Goal: Task Accomplishment & Management: Use online tool/utility

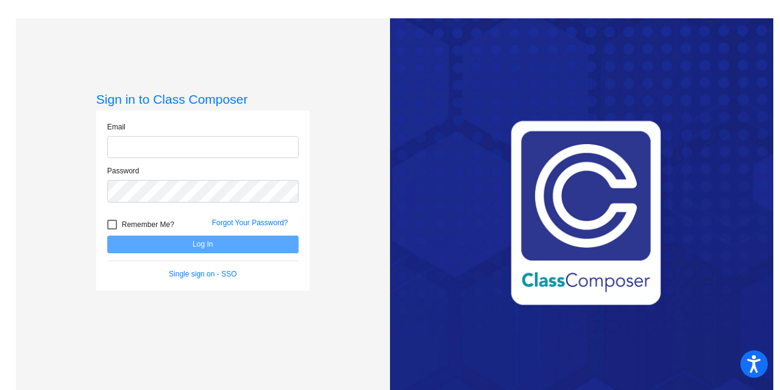
type input "[PERSON_NAME][EMAIL_ADDRESS][DOMAIN_NAME]"
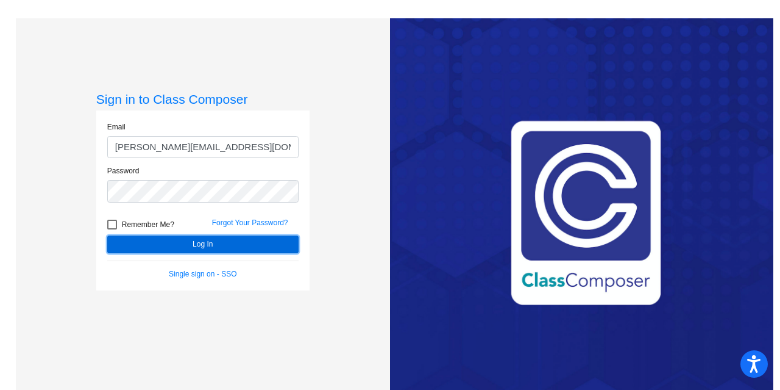
click at [182, 242] on button "Log In" at bounding box center [202, 244] width 191 height 18
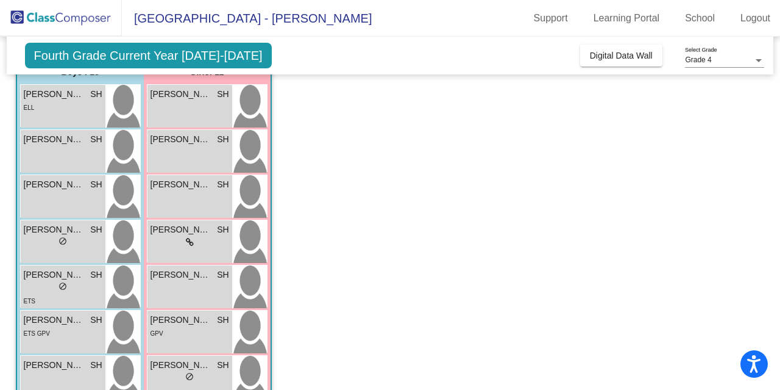
scroll to position [87, 0]
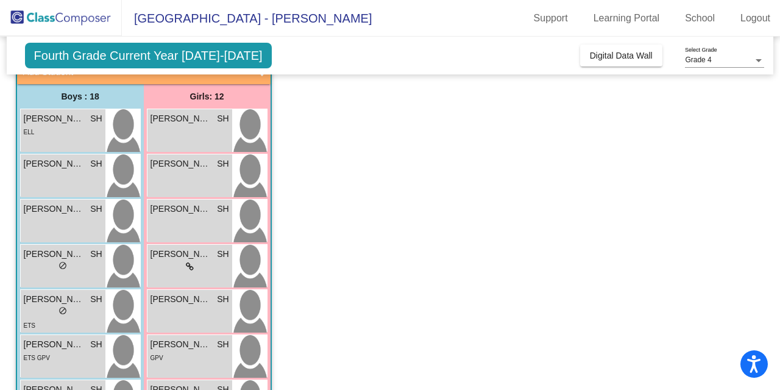
click at [220, 52] on span "Fourth Grade Current Year [DATE]-[DATE]" at bounding box center [148, 56] width 247 height 26
click at [184, 58] on span "Fourth Grade Current Year [DATE]-[DATE]" at bounding box center [148, 56] width 247 height 26
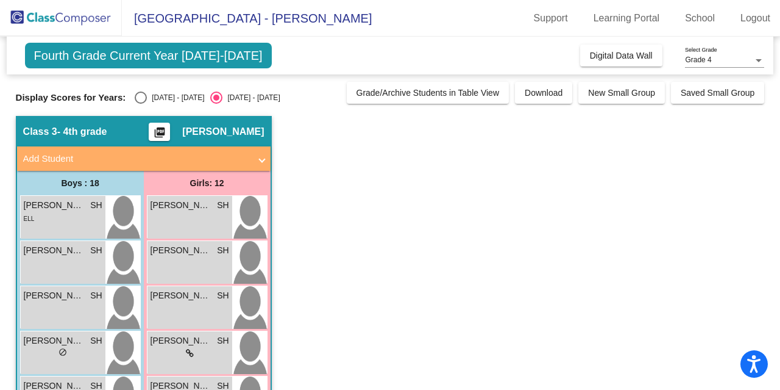
click at [139, 91] on div "Select an option" at bounding box center [141, 97] width 12 height 12
click at [140, 104] on input "[DATE] - [DATE]" at bounding box center [140, 104] width 1 height 1
radio input "true"
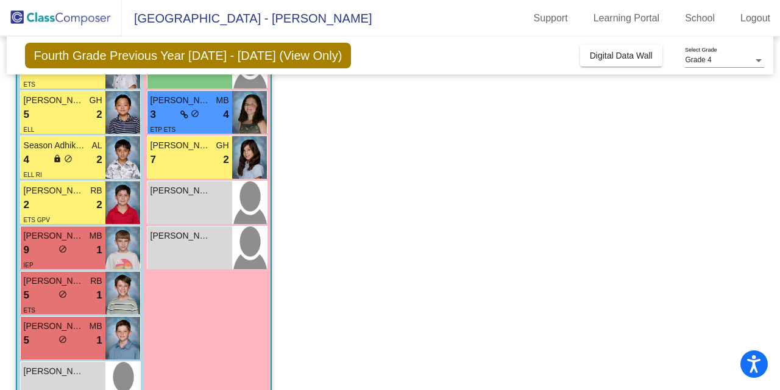
scroll to position [466, 0]
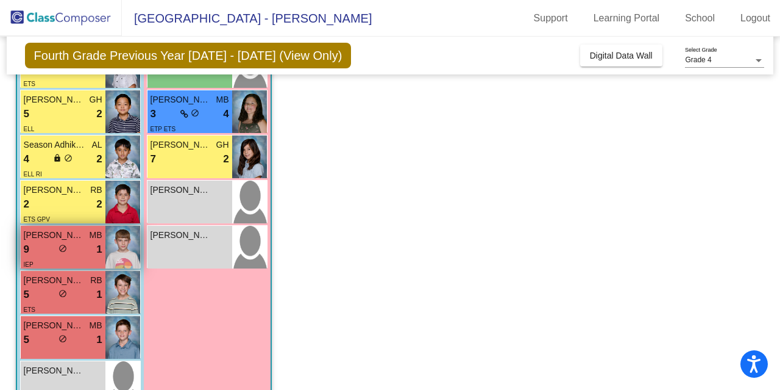
click at [124, 237] on img at bounding box center [122, 247] width 35 height 43
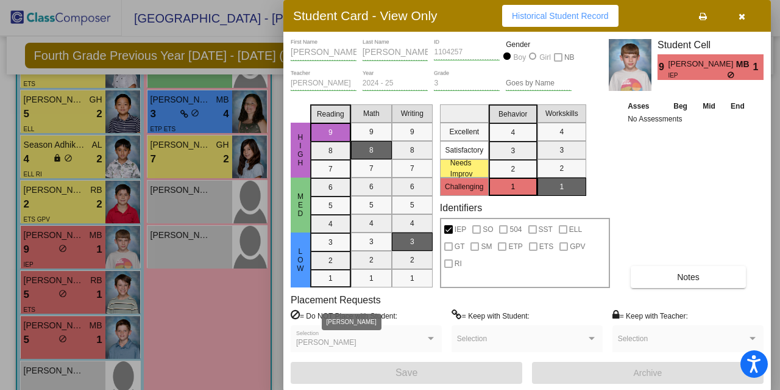
click at [323, 341] on span "[PERSON_NAME]" at bounding box center [326, 342] width 60 height 9
click at [393, 341] on div "[PERSON_NAME]" at bounding box center [360, 342] width 129 height 9
click at [171, 297] on div at bounding box center [390, 195] width 780 height 390
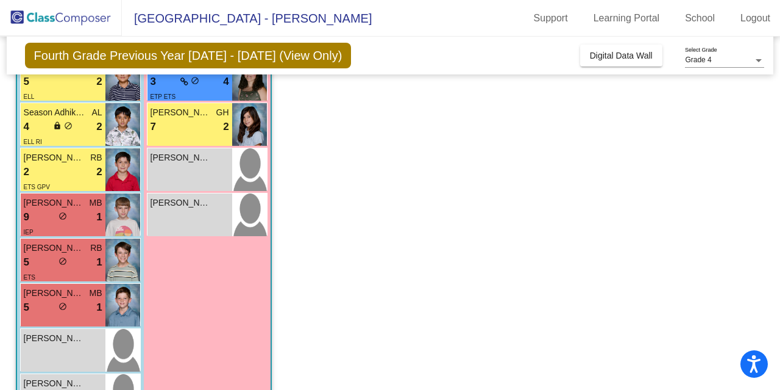
scroll to position [528, 0]
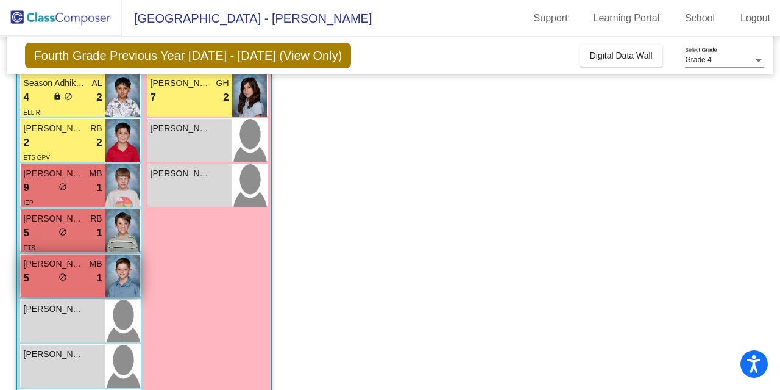
click at [127, 270] on img at bounding box center [122, 275] width 35 height 43
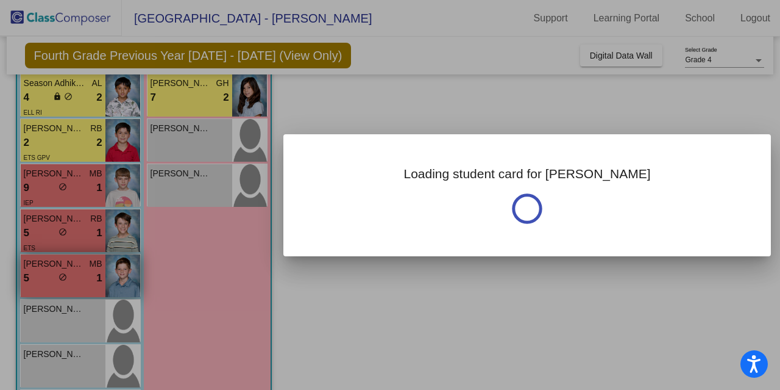
click at [127, 270] on div at bounding box center [390, 195] width 780 height 390
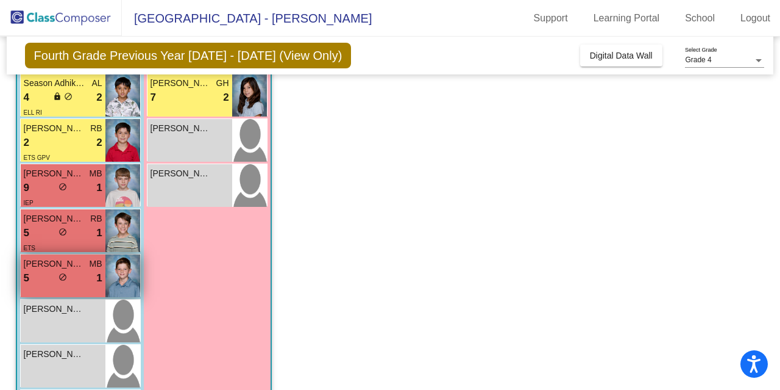
click at [127, 270] on img at bounding box center [122, 275] width 35 height 43
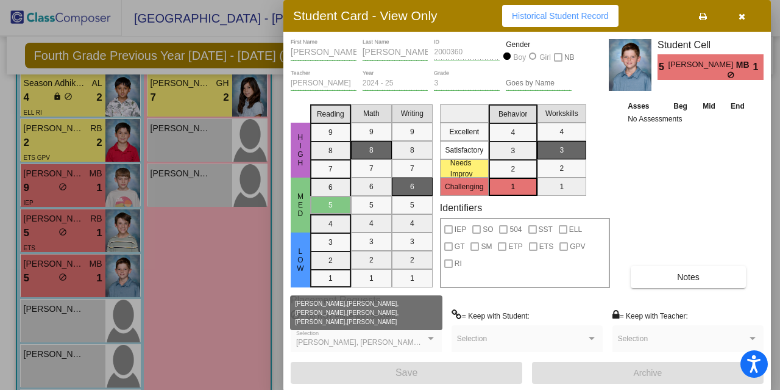
click at [348, 341] on span "[PERSON_NAME], [PERSON_NAME], [PERSON_NAME], [PERSON_NAME], [PERSON_NAME], [PER…" at bounding box center [486, 342] width 381 height 9
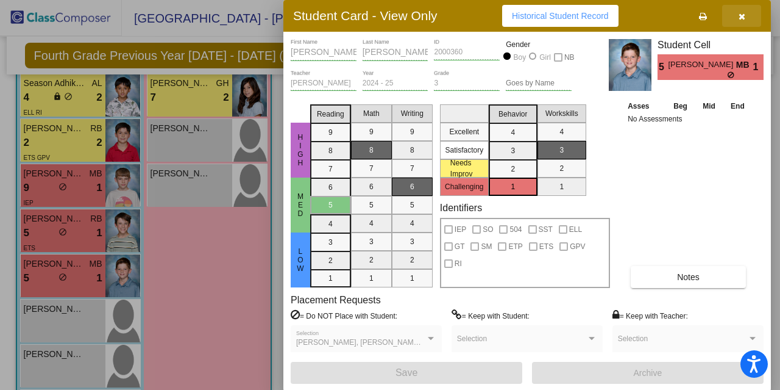
click at [738, 15] on button "button" at bounding box center [742, 16] width 39 height 22
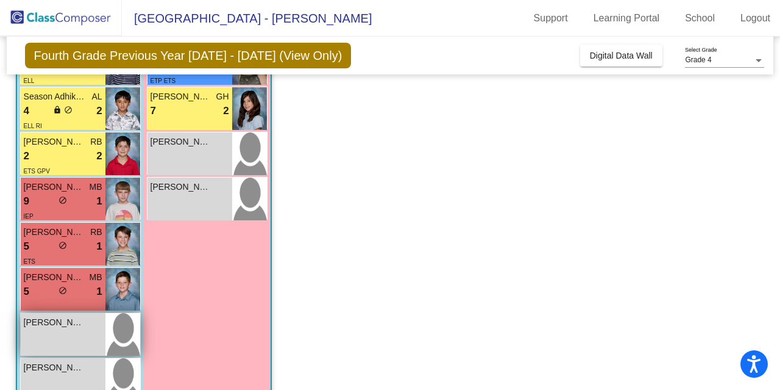
scroll to position [513, 0]
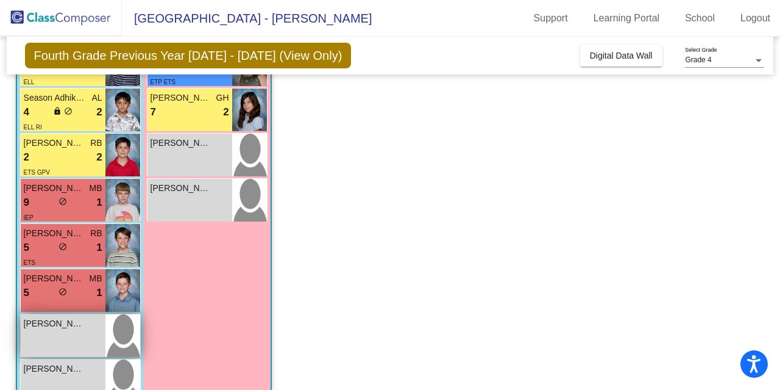
click at [71, 299] on div "[PERSON_NAME] MB 5 lock do_not_disturb_alt 1" at bounding box center [63, 290] width 85 height 43
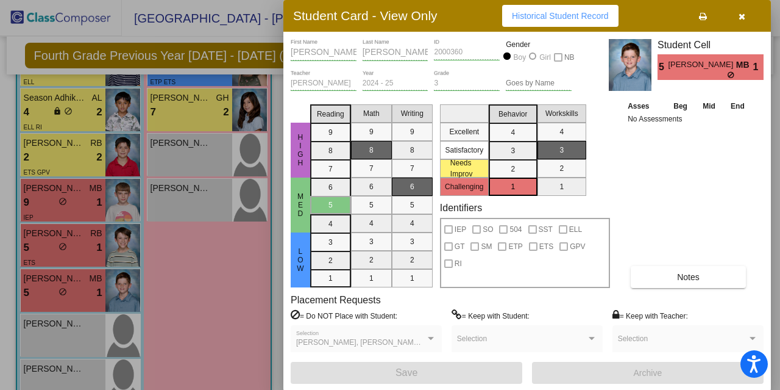
click at [164, 291] on div at bounding box center [390, 195] width 780 height 390
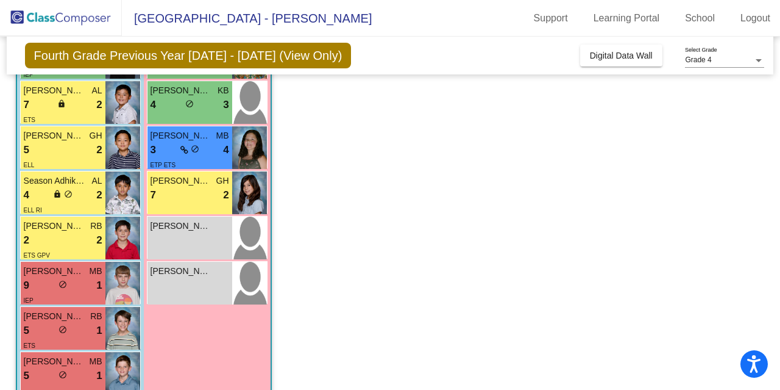
scroll to position [429, 0]
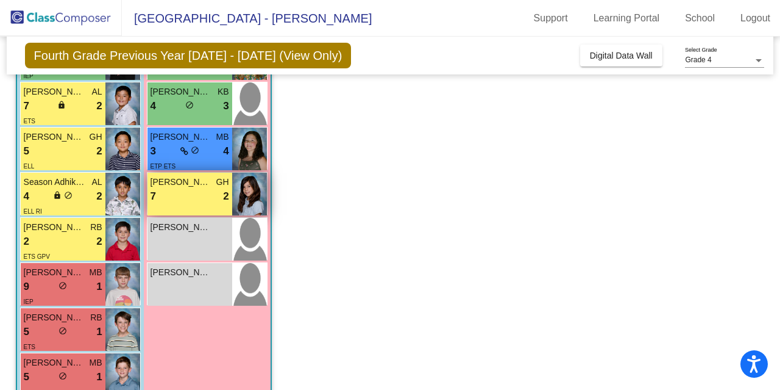
click at [206, 198] on div "7 lock do_not_disturb_alt 2" at bounding box center [190, 196] width 79 height 16
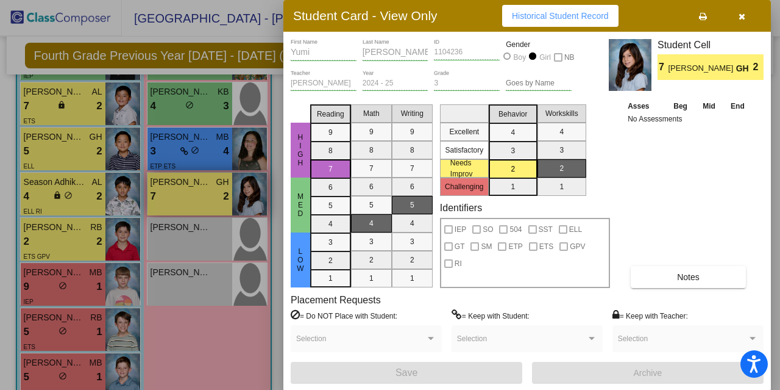
click at [206, 198] on div at bounding box center [390, 195] width 780 height 390
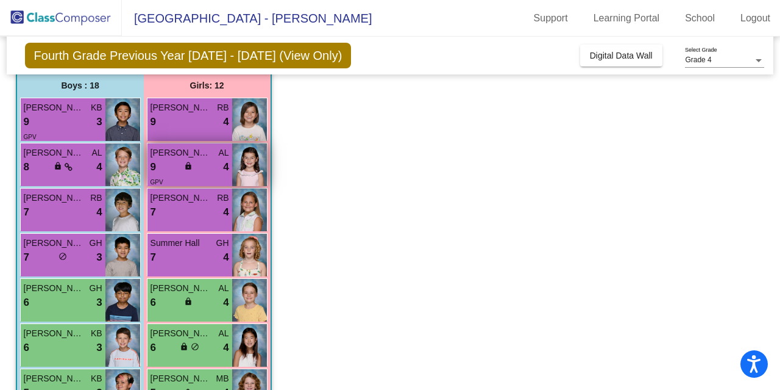
scroll to position [99, 0]
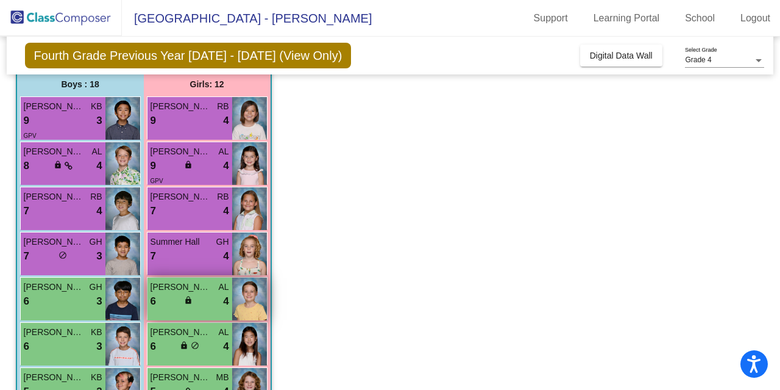
click at [190, 298] on span "lock" at bounding box center [188, 300] width 9 height 9
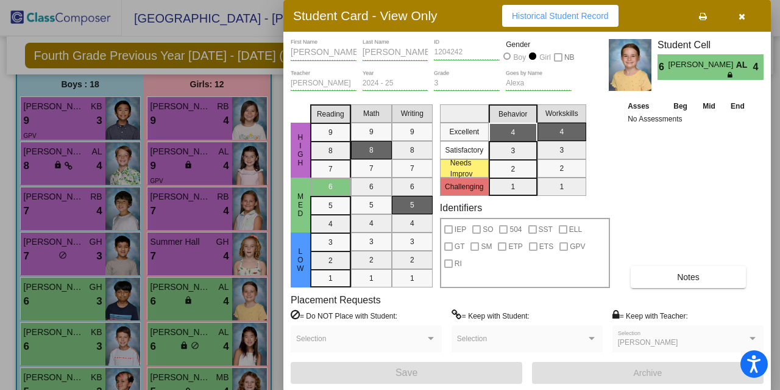
click at [185, 338] on div at bounding box center [390, 195] width 780 height 390
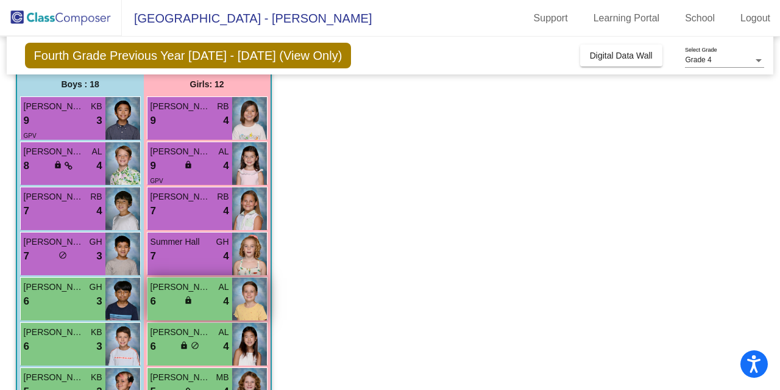
click at [195, 292] on span "[PERSON_NAME]" at bounding box center [181, 286] width 61 height 13
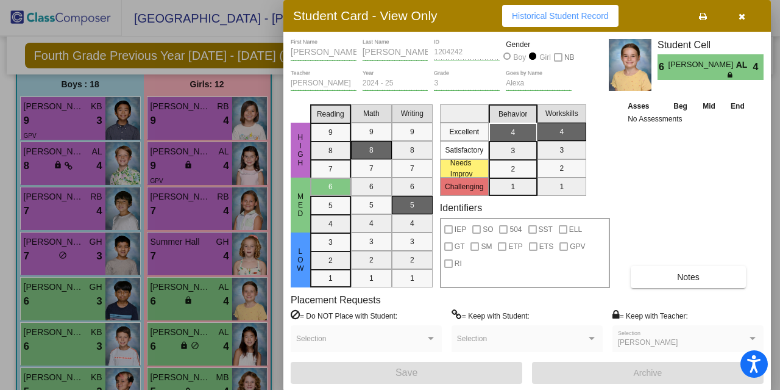
click at [187, 342] on div at bounding box center [390, 195] width 780 height 390
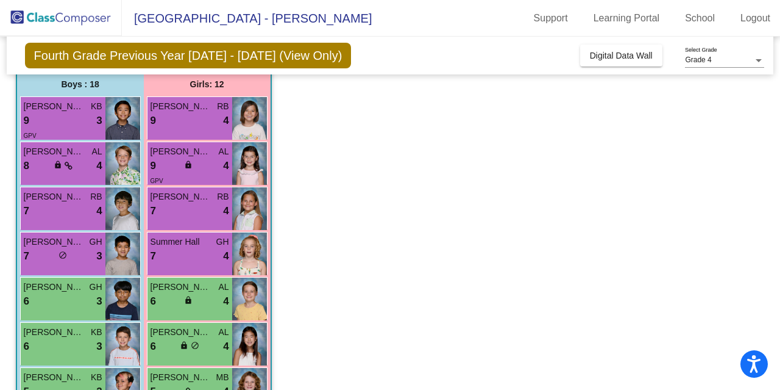
click at [187, 342] on span "lock" at bounding box center [184, 345] width 9 height 9
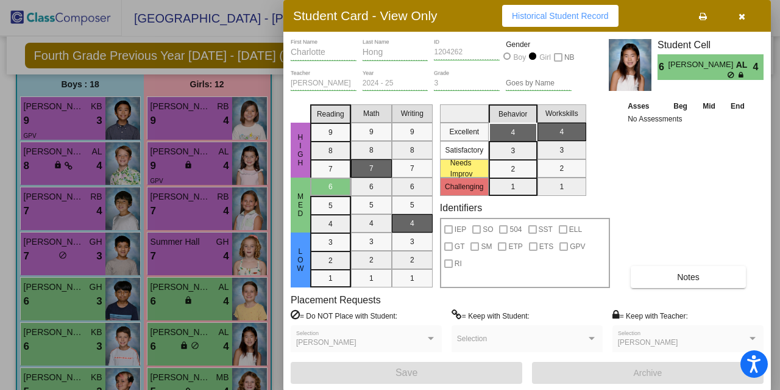
click at [188, 338] on div at bounding box center [390, 195] width 780 height 390
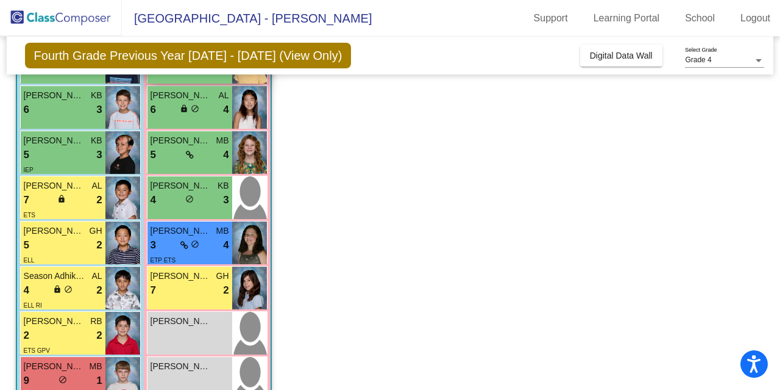
scroll to position [335, 0]
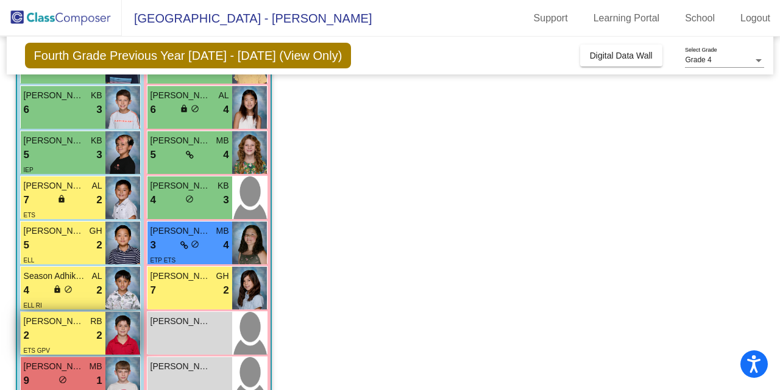
click at [76, 338] on div "2 lock do_not_disturb_alt 2" at bounding box center [63, 335] width 79 height 16
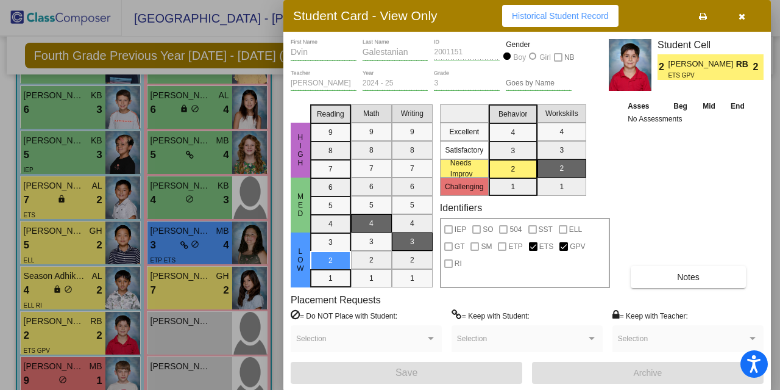
click at [60, 242] on div at bounding box center [390, 195] width 780 height 390
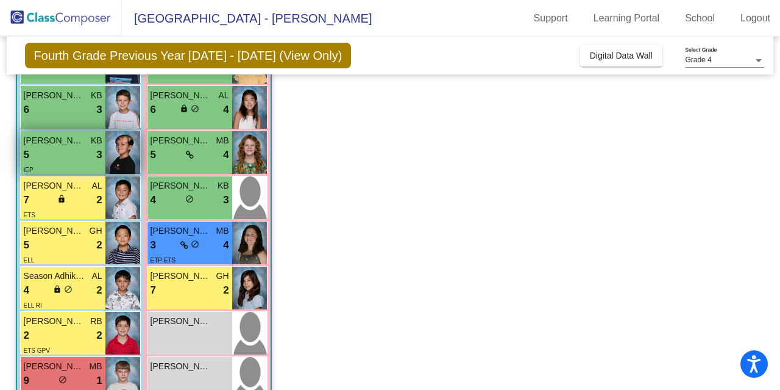
click at [70, 159] on div "5 lock do_not_disturb_alt 3" at bounding box center [63, 155] width 79 height 16
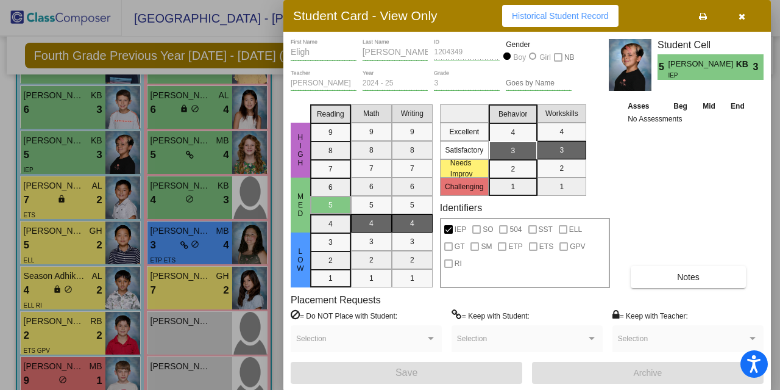
click at [68, 161] on div at bounding box center [390, 195] width 780 height 390
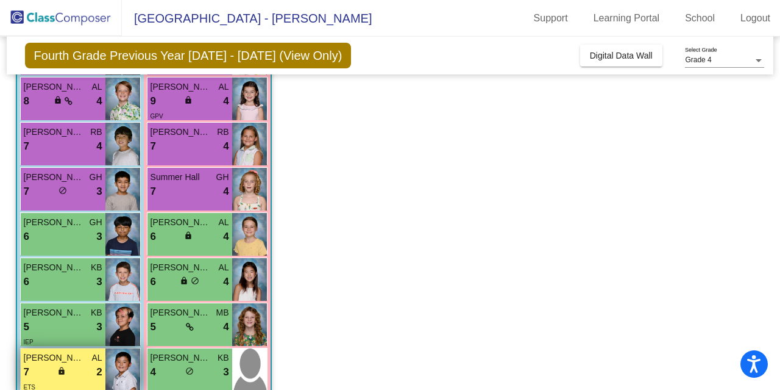
scroll to position [171, 0]
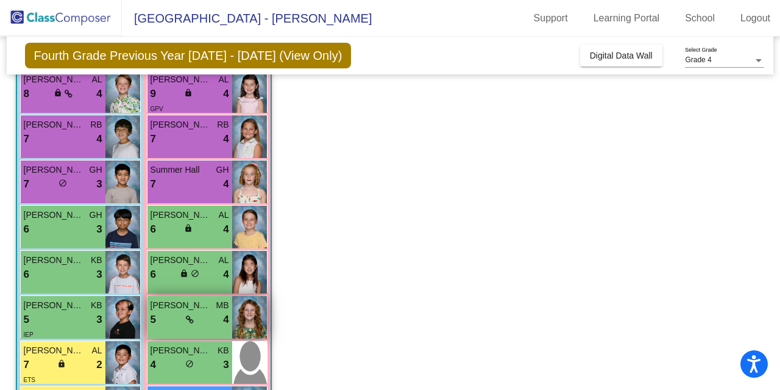
click at [191, 314] on span at bounding box center [190, 319] width 8 height 10
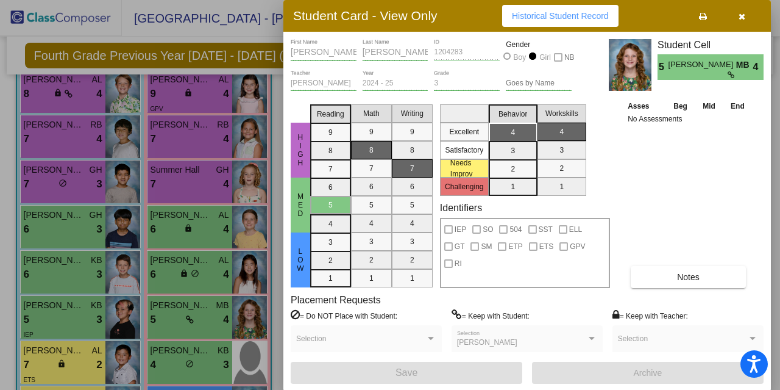
drag, startPoint x: 182, startPoint y: 313, endPoint x: 177, endPoint y: 320, distance: 9.1
click at [177, 320] on div at bounding box center [390, 195] width 780 height 390
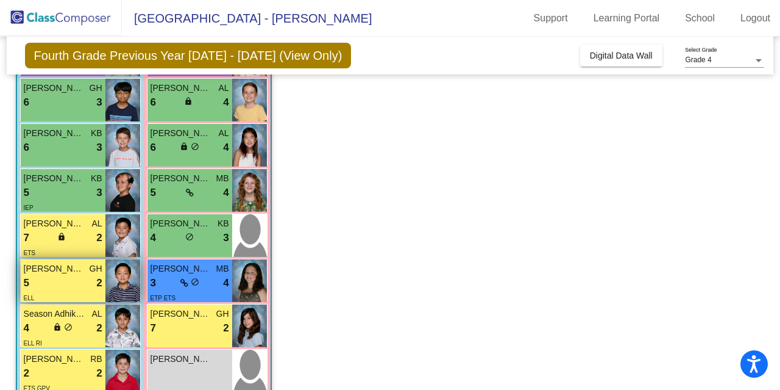
scroll to position [291, 0]
